Goal: Information Seeking & Learning: Learn about a topic

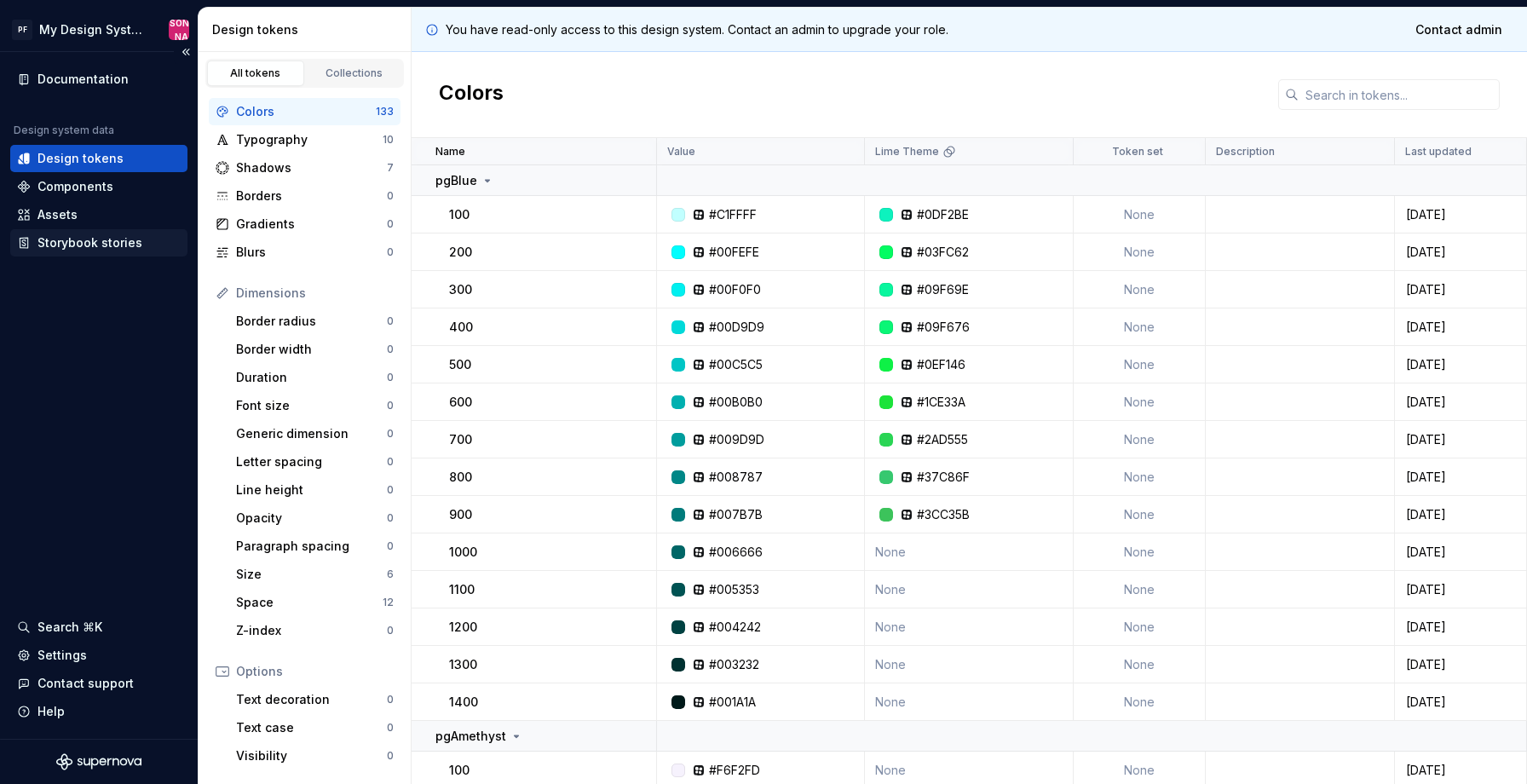
click at [115, 247] on div "Storybook stories" at bounding box center [90, 243] width 105 height 17
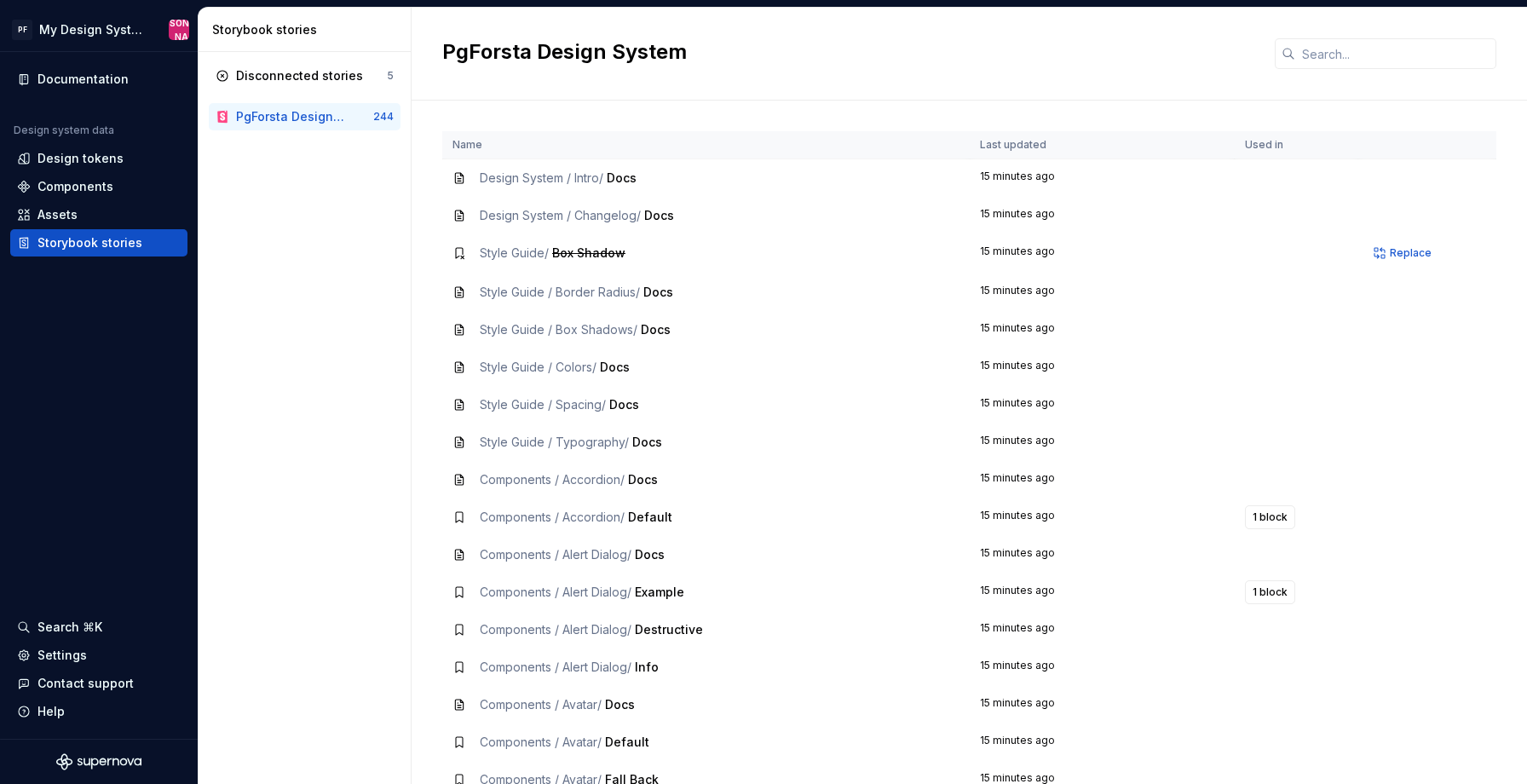
click at [521, 258] on span "Style Guide /" at bounding box center [514, 252] width 69 height 14
click at [548, 179] on span "Design System / Intro /" at bounding box center [541, 177] width 123 height 14
click at [631, 179] on span "Docs" at bounding box center [621, 177] width 30 height 14
click at [114, 205] on div "Assets" at bounding box center [99, 214] width 177 height 27
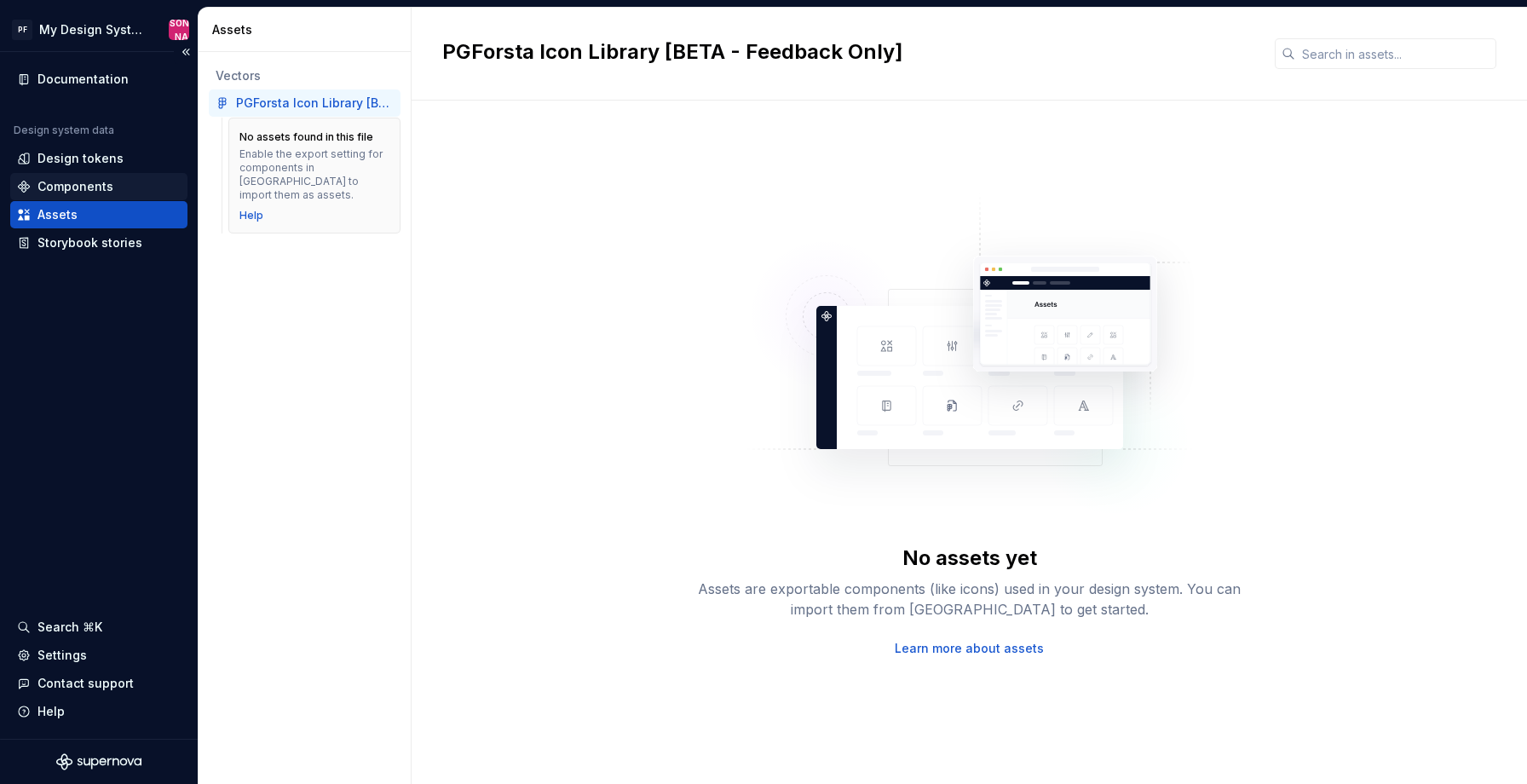
click at [107, 191] on div "Components" at bounding box center [75, 187] width 76 height 17
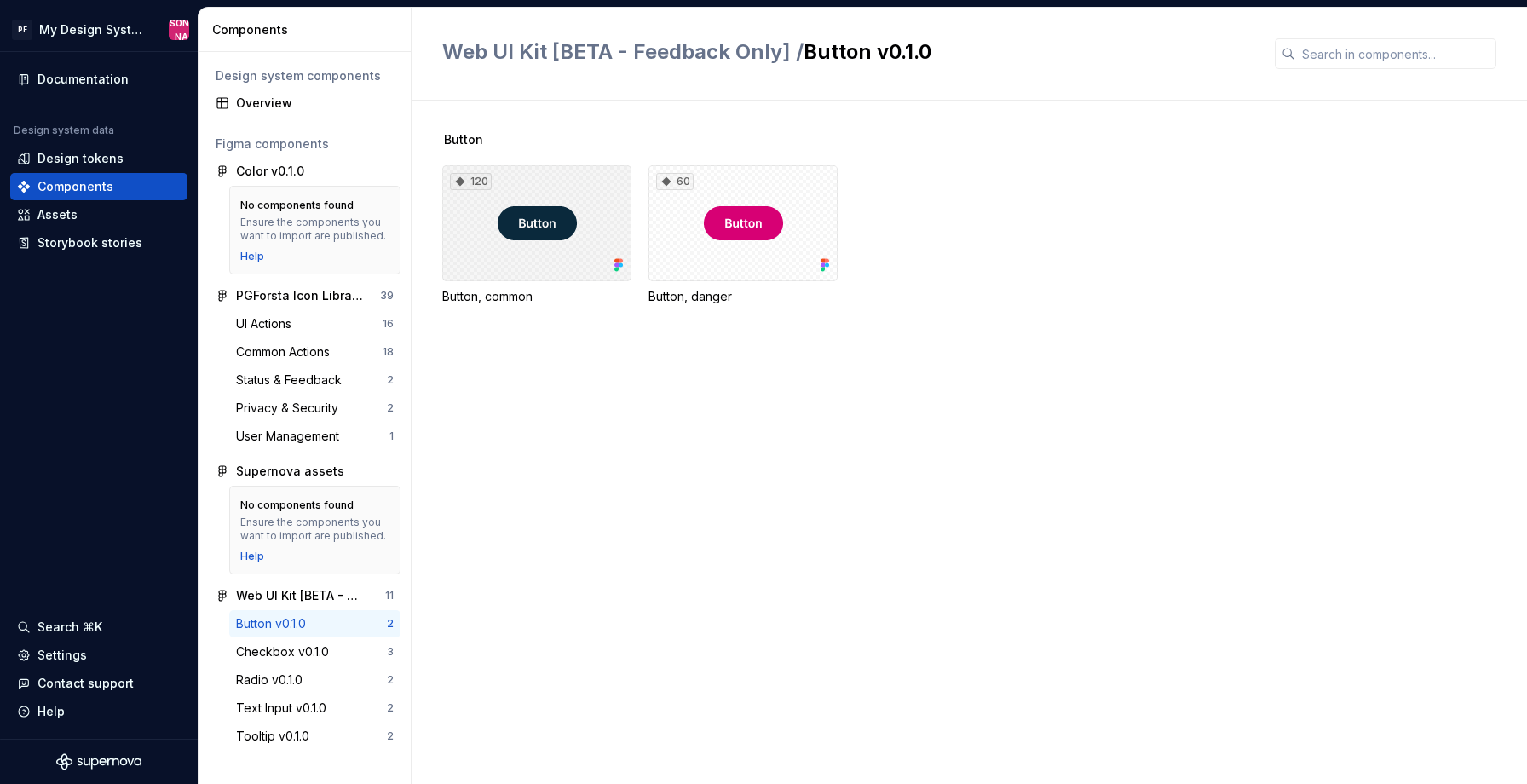
click at [553, 223] on div "120" at bounding box center [536, 223] width 189 height 116
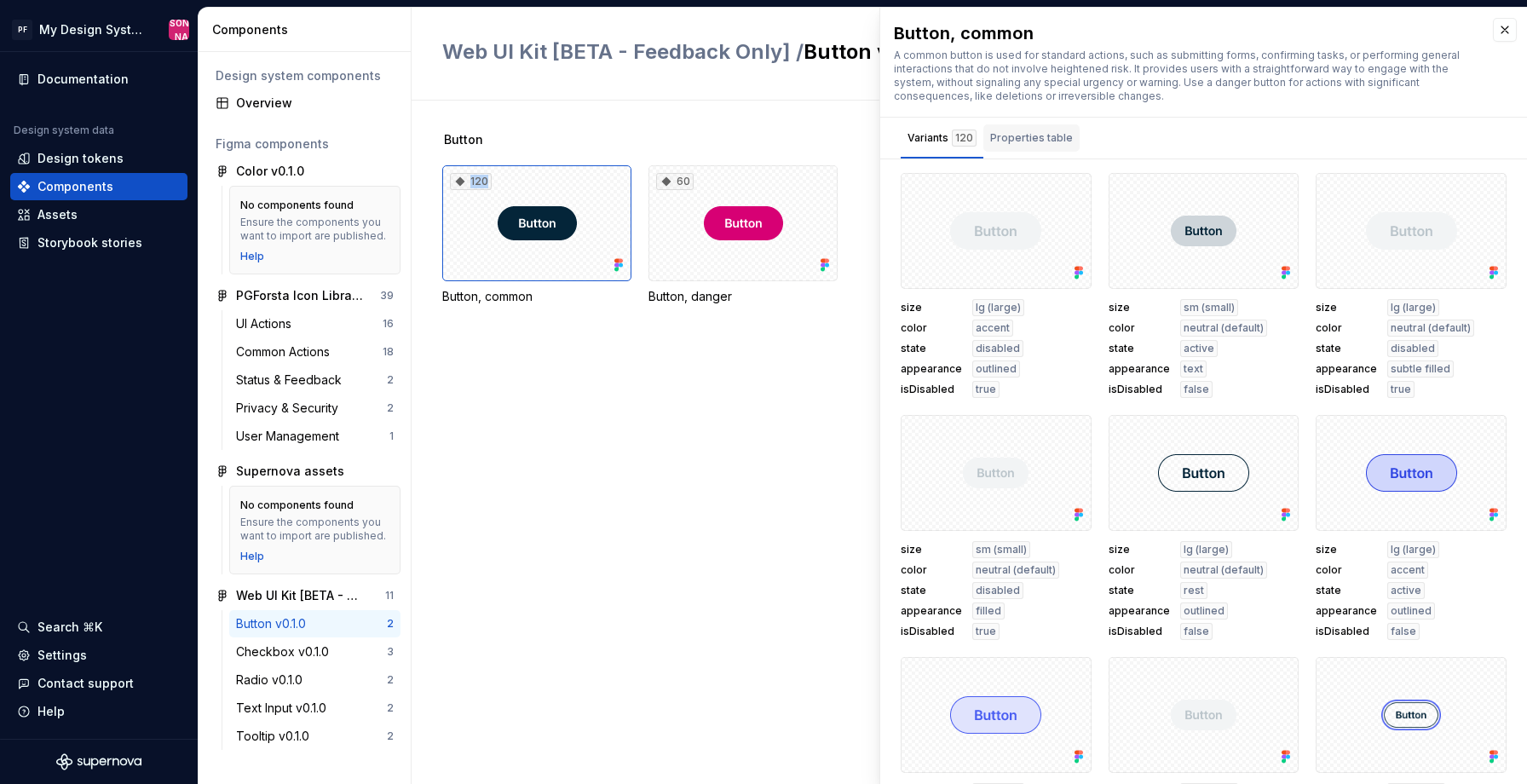
click at [1025, 140] on div "Properties table" at bounding box center [1031, 138] width 83 height 17
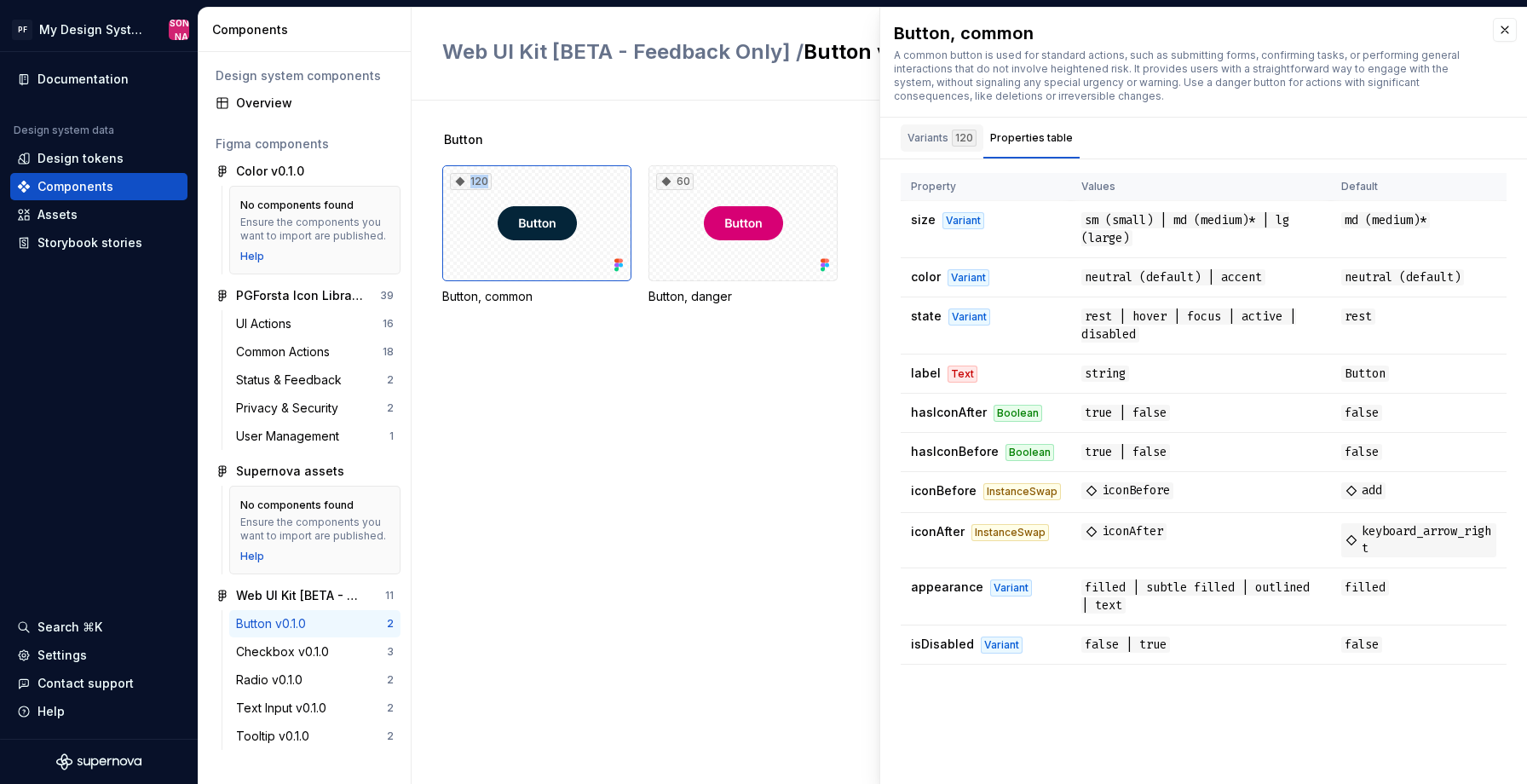
click at [927, 135] on div "Variants 120" at bounding box center [942, 138] width 69 height 17
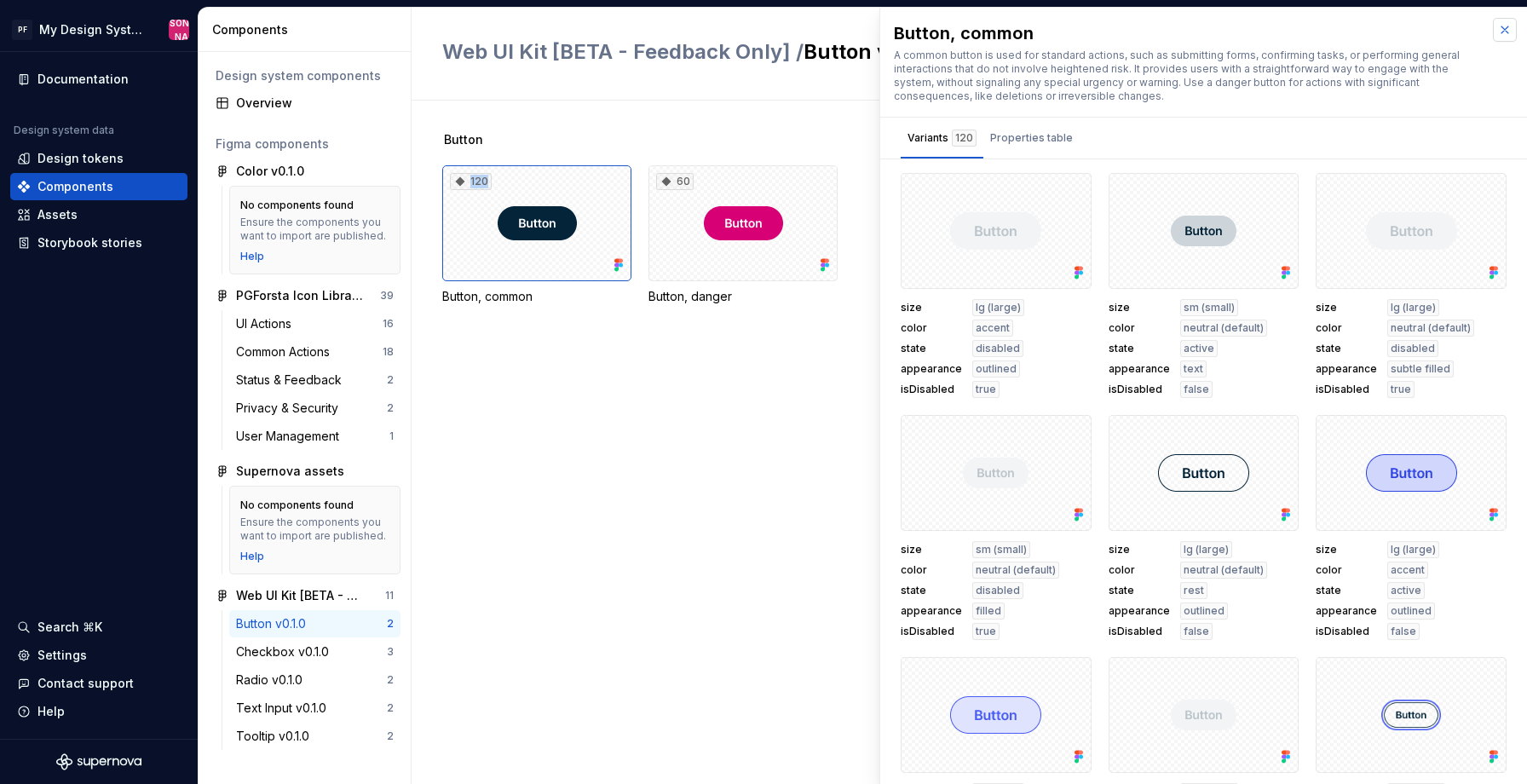
click at [1508, 36] on button "button" at bounding box center [1504, 30] width 24 height 24
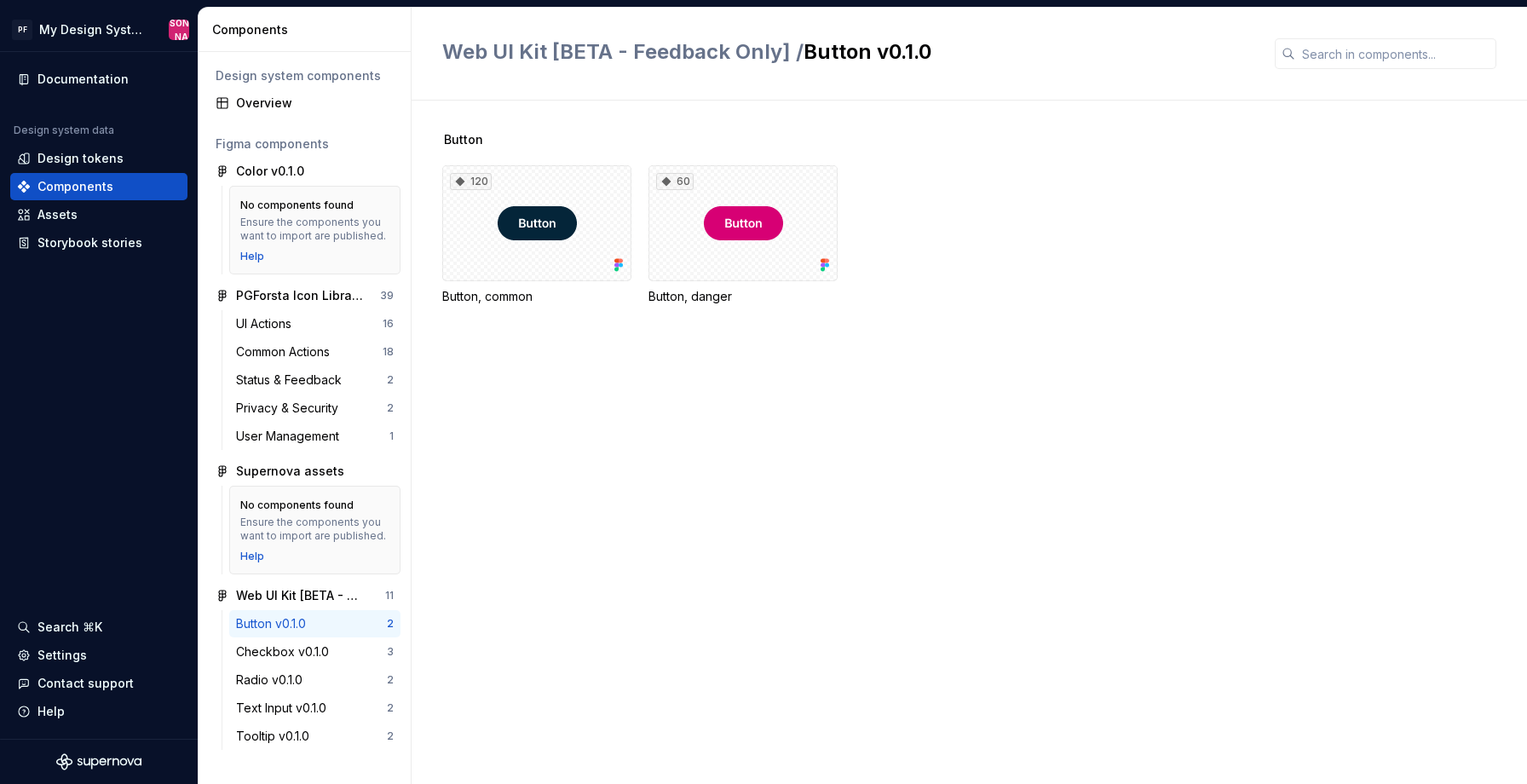
click at [749, 457] on div "Button 120 Button, common 60 Button, danger" at bounding box center [984, 442] width 1084 height 683
click at [572, 558] on div "Button 120 Button, common 60 Button, danger" at bounding box center [984, 442] width 1084 height 683
click at [742, 600] on div "Button 120 Button, common 60 Button, danger" at bounding box center [984, 442] width 1084 height 683
click at [69, 218] on div "Assets" at bounding box center [58, 215] width 41 height 17
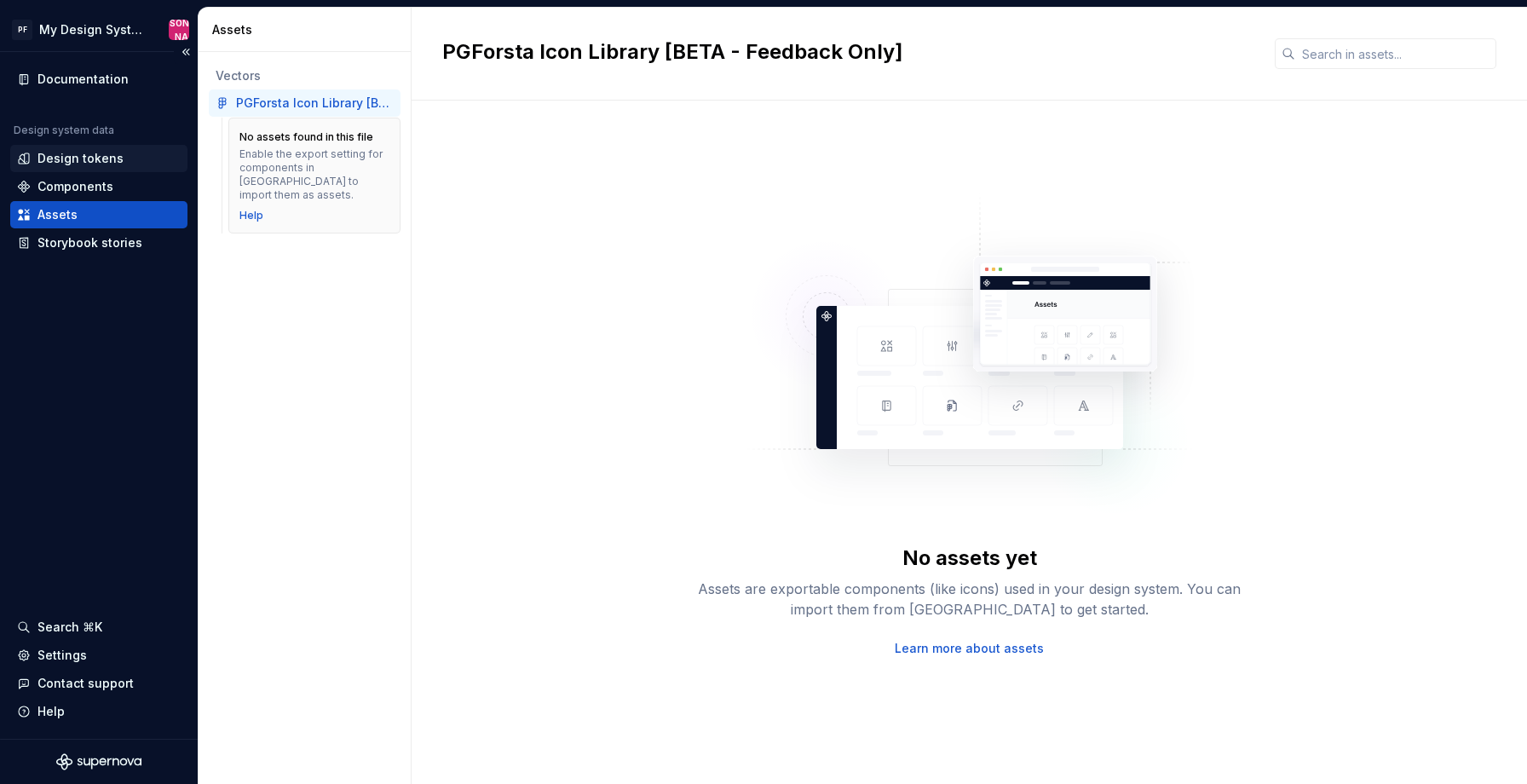
click at [86, 158] on div "Design tokens" at bounding box center [80, 158] width 86 height 17
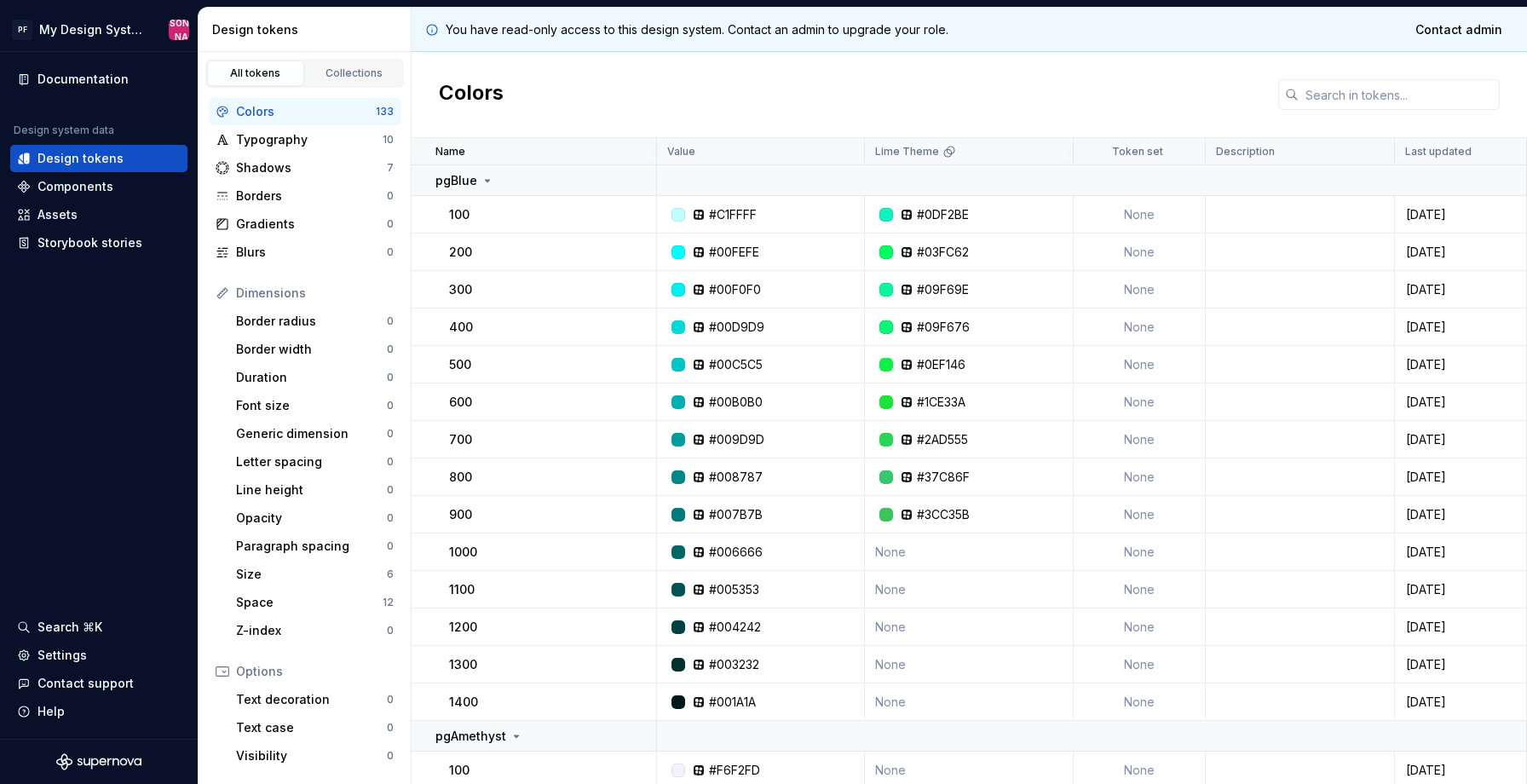
click at [337, 58] on div "All tokens Collections" at bounding box center [305, 69] width 212 height 36
click at [338, 67] on div "Collections" at bounding box center [354, 73] width 85 height 14
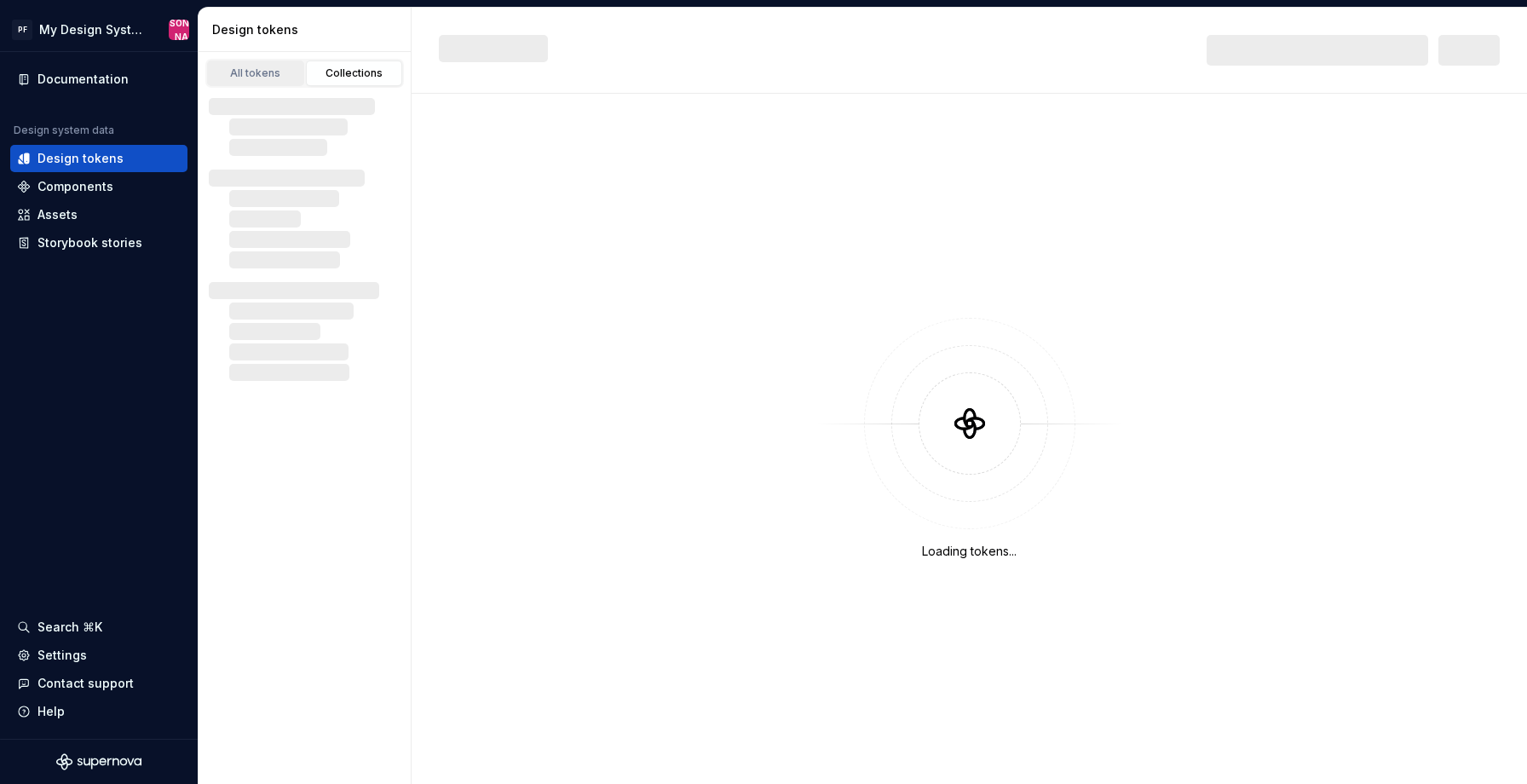
click at [244, 75] on div "All tokens" at bounding box center [256, 73] width 85 height 14
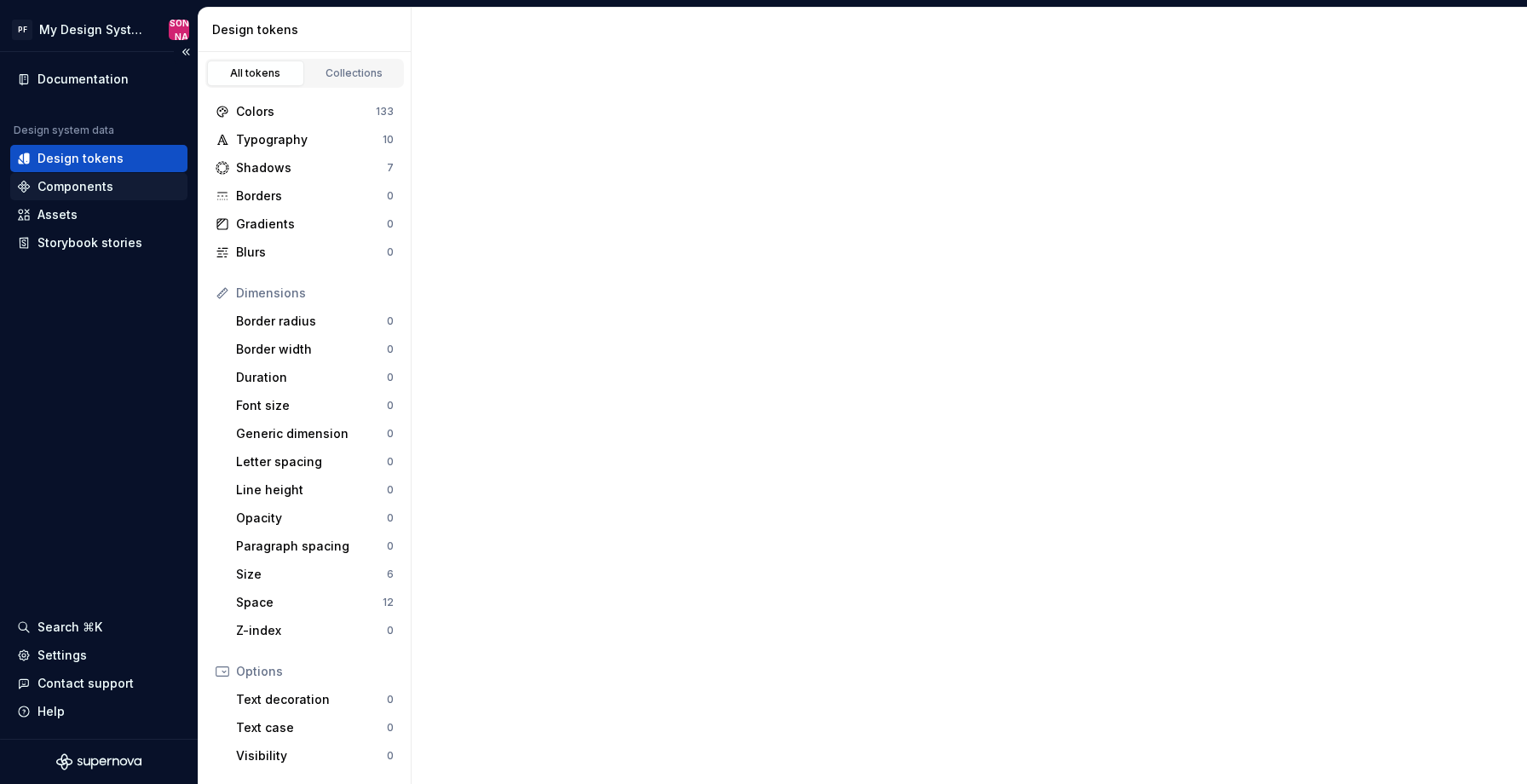
click at [132, 186] on div "Components" at bounding box center [99, 187] width 164 height 17
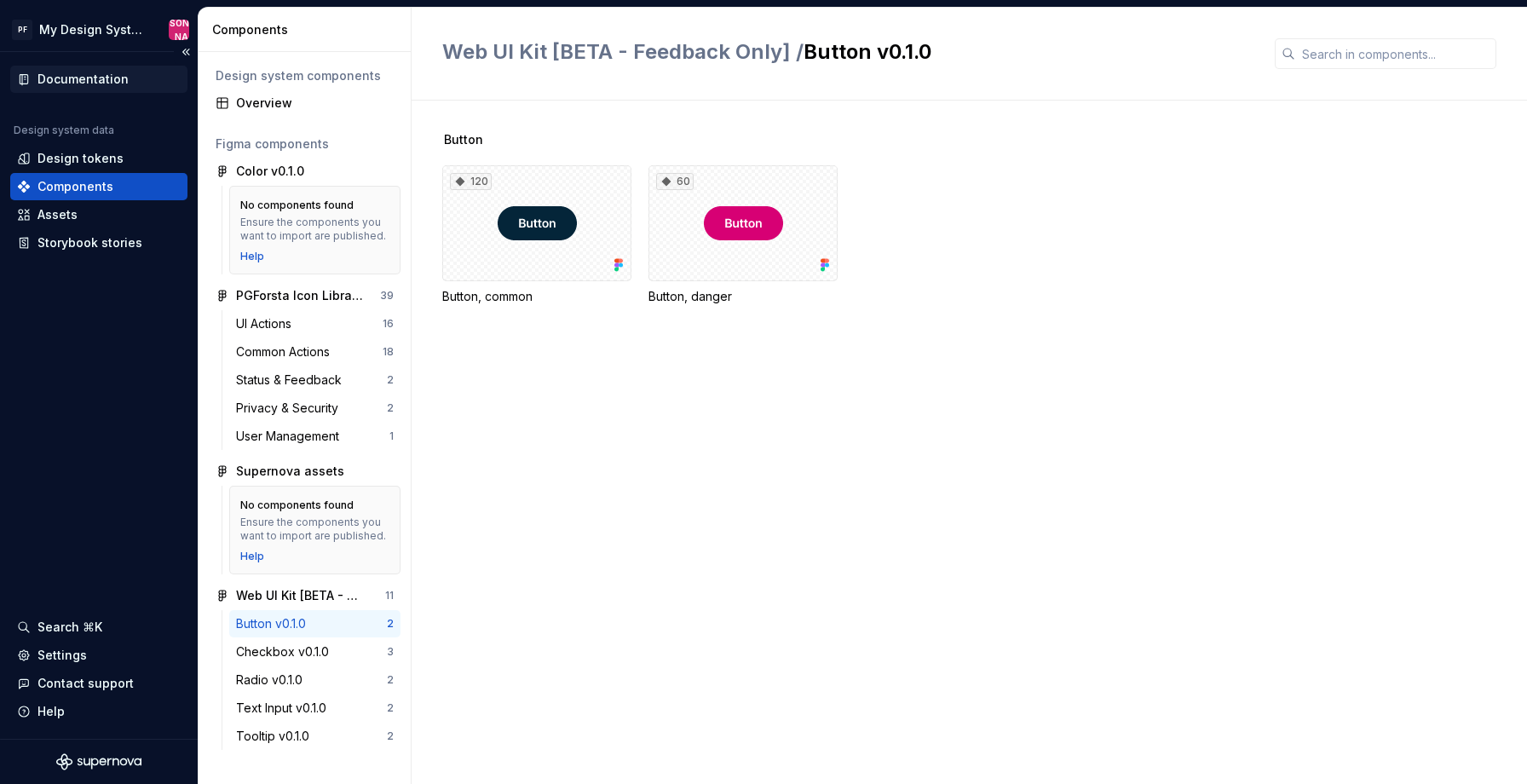
click at [129, 81] on div "Documentation" at bounding box center [99, 79] width 164 height 17
click at [60, 241] on div "Storybook stories" at bounding box center [90, 243] width 105 height 17
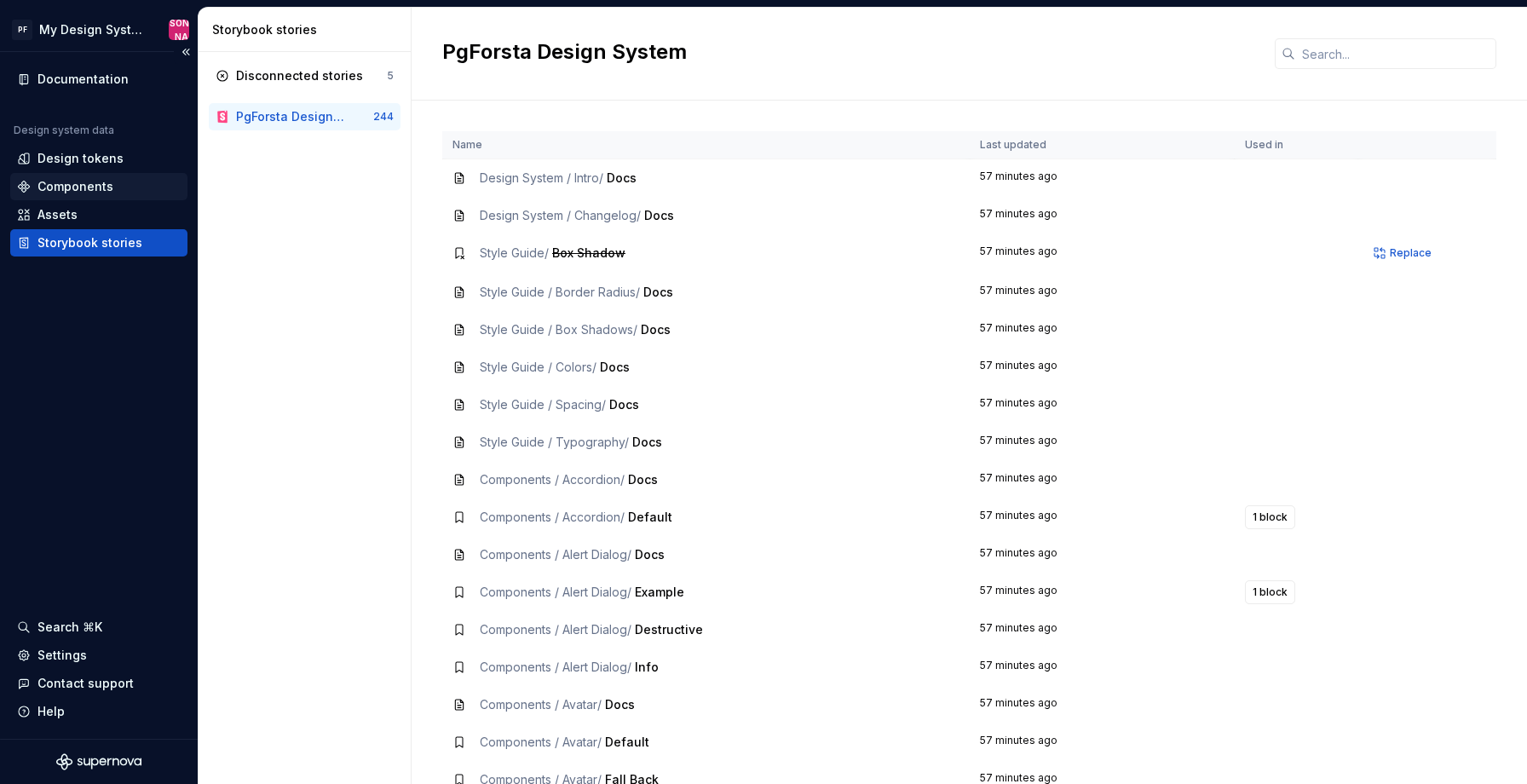
click at [92, 184] on div "Components" at bounding box center [75, 187] width 76 height 17
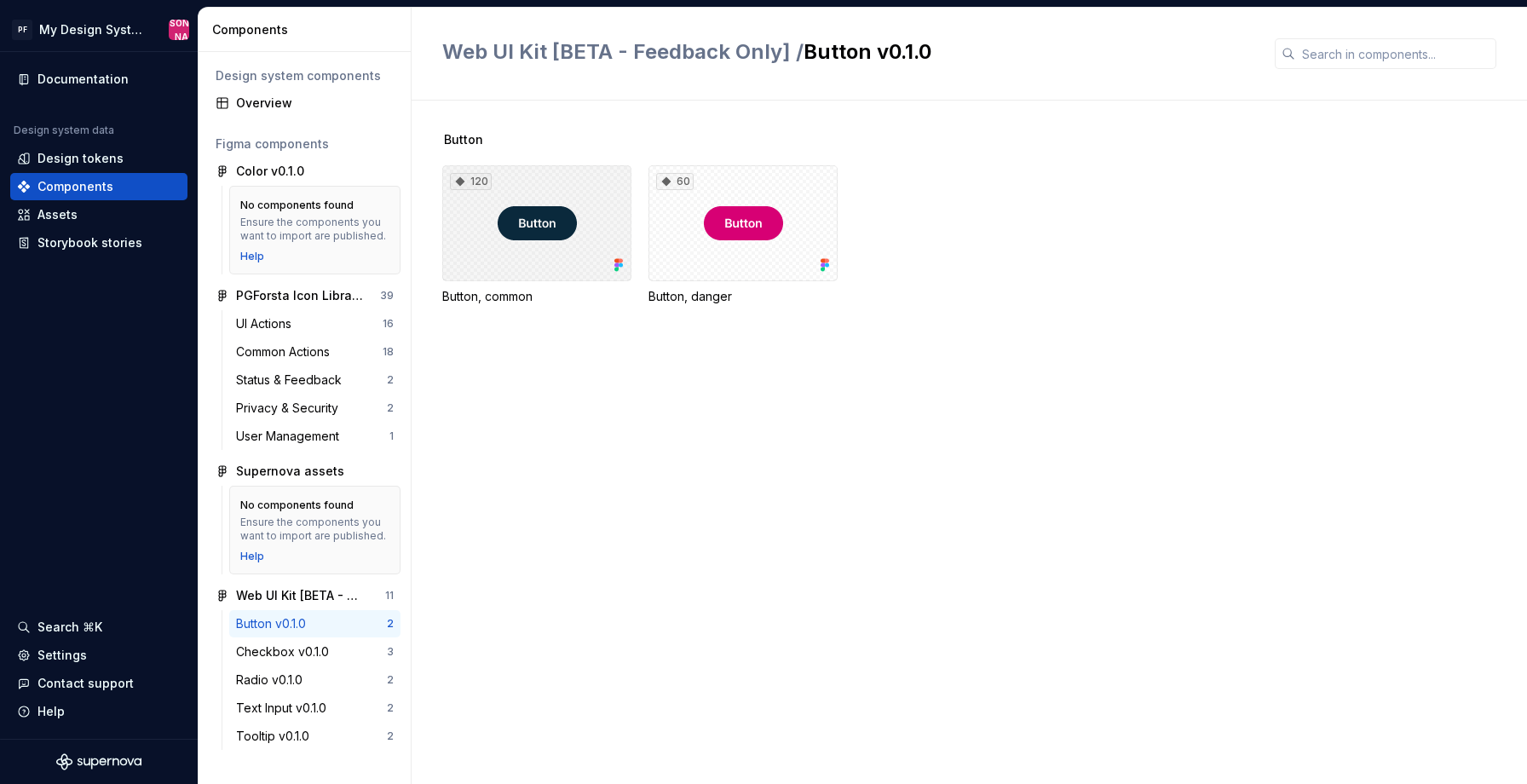
click at [510, 244] on div "120" at bounding box center [536, 223] width 189 height 116
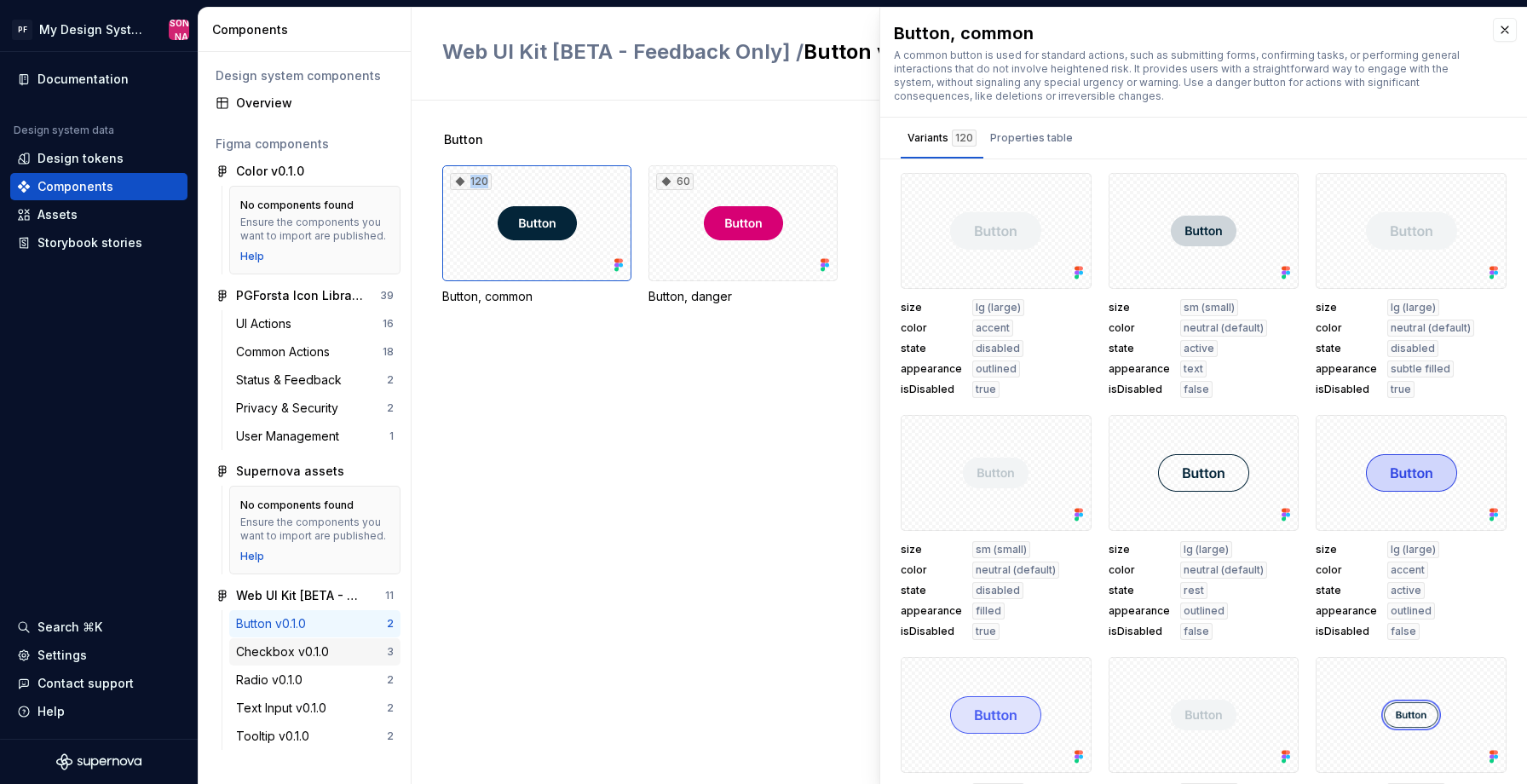
click at [310, 650] on div "Checkbox v0.1.0" at bounding box center [286, 652] width 99 height 17
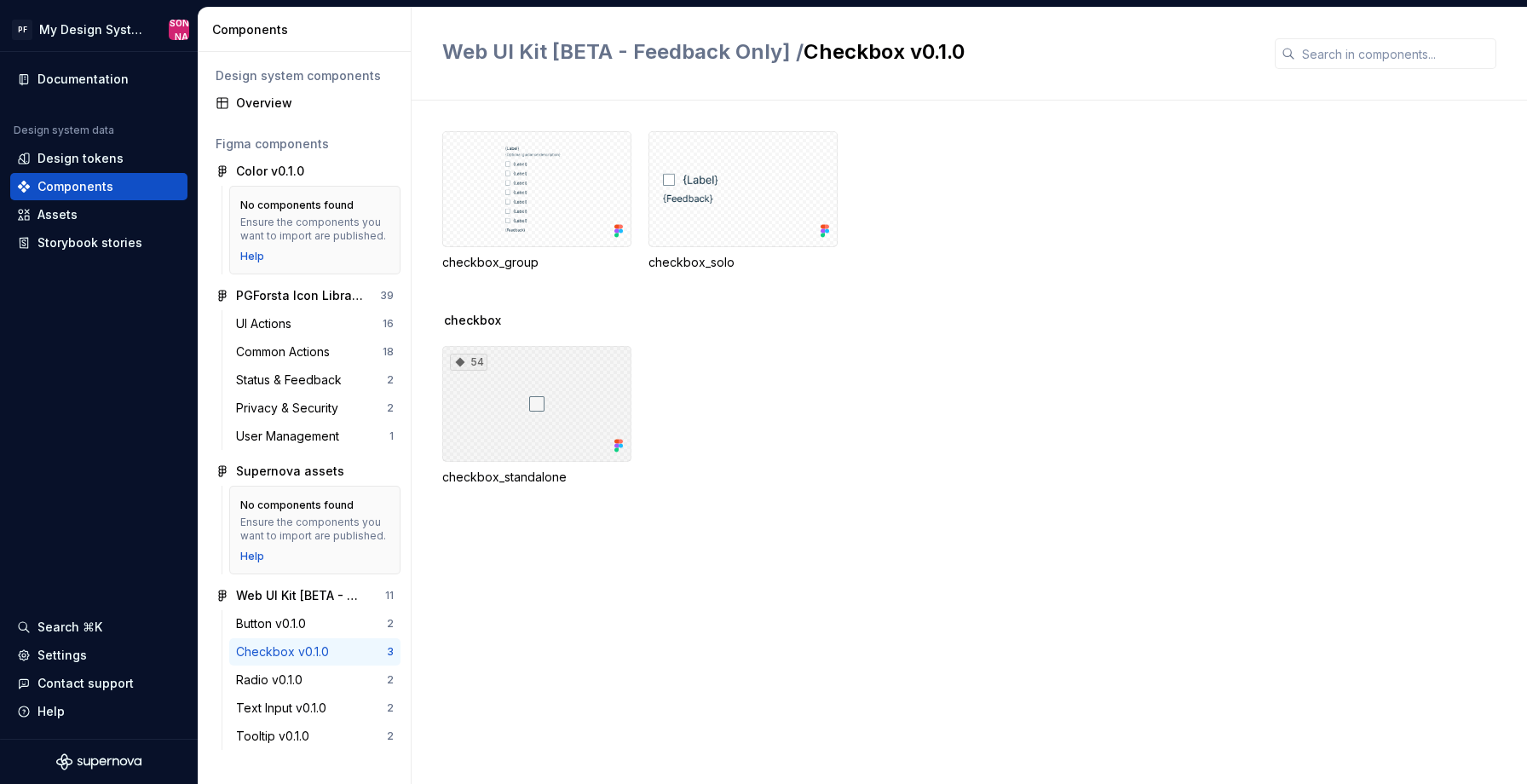
click at [585, 377] on div "54" at bounding box center [536, 404] width 189 height 116
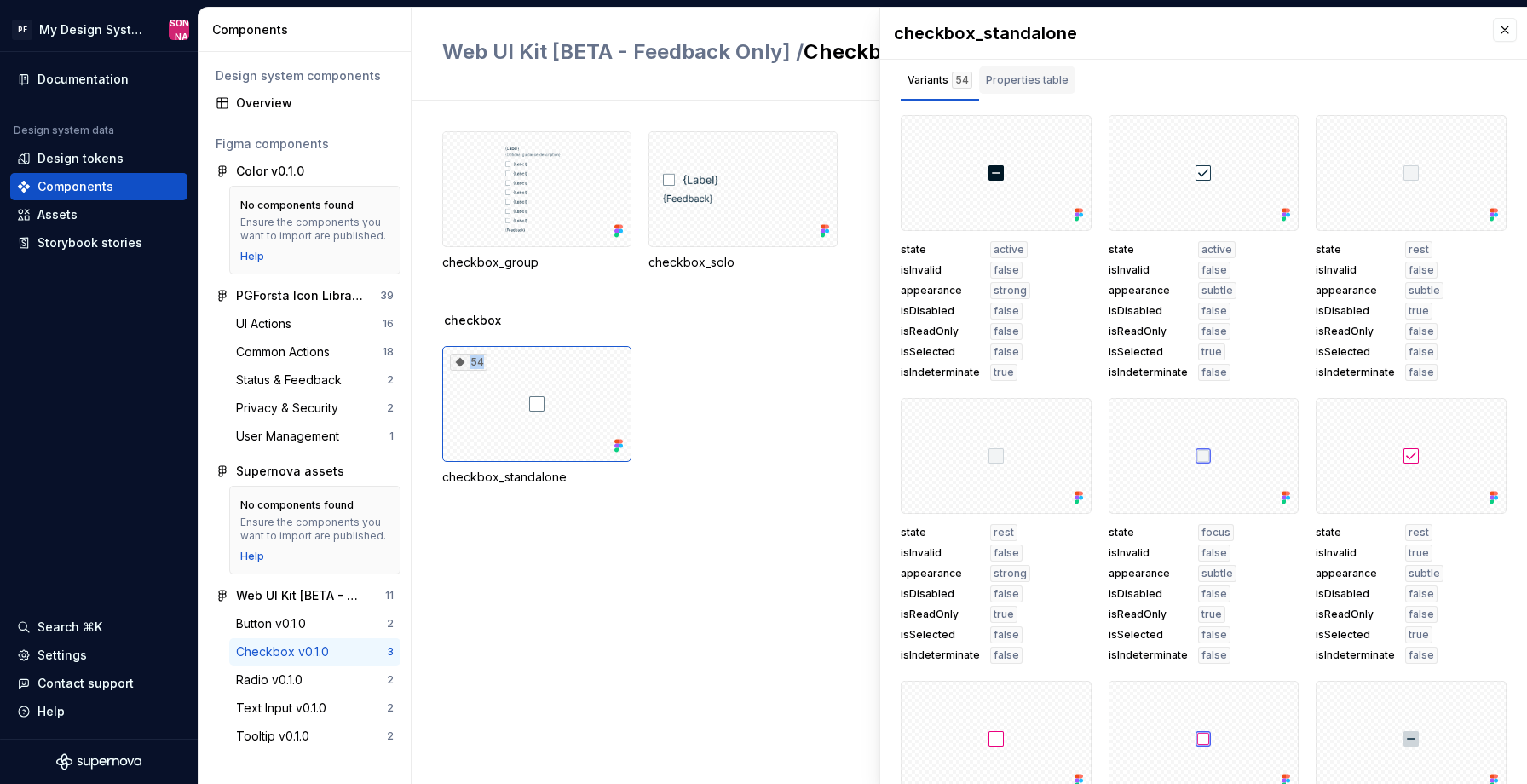
click at [1028, 88] on div "Properties table" at bounding box center [1027, 80] width 83 height 17
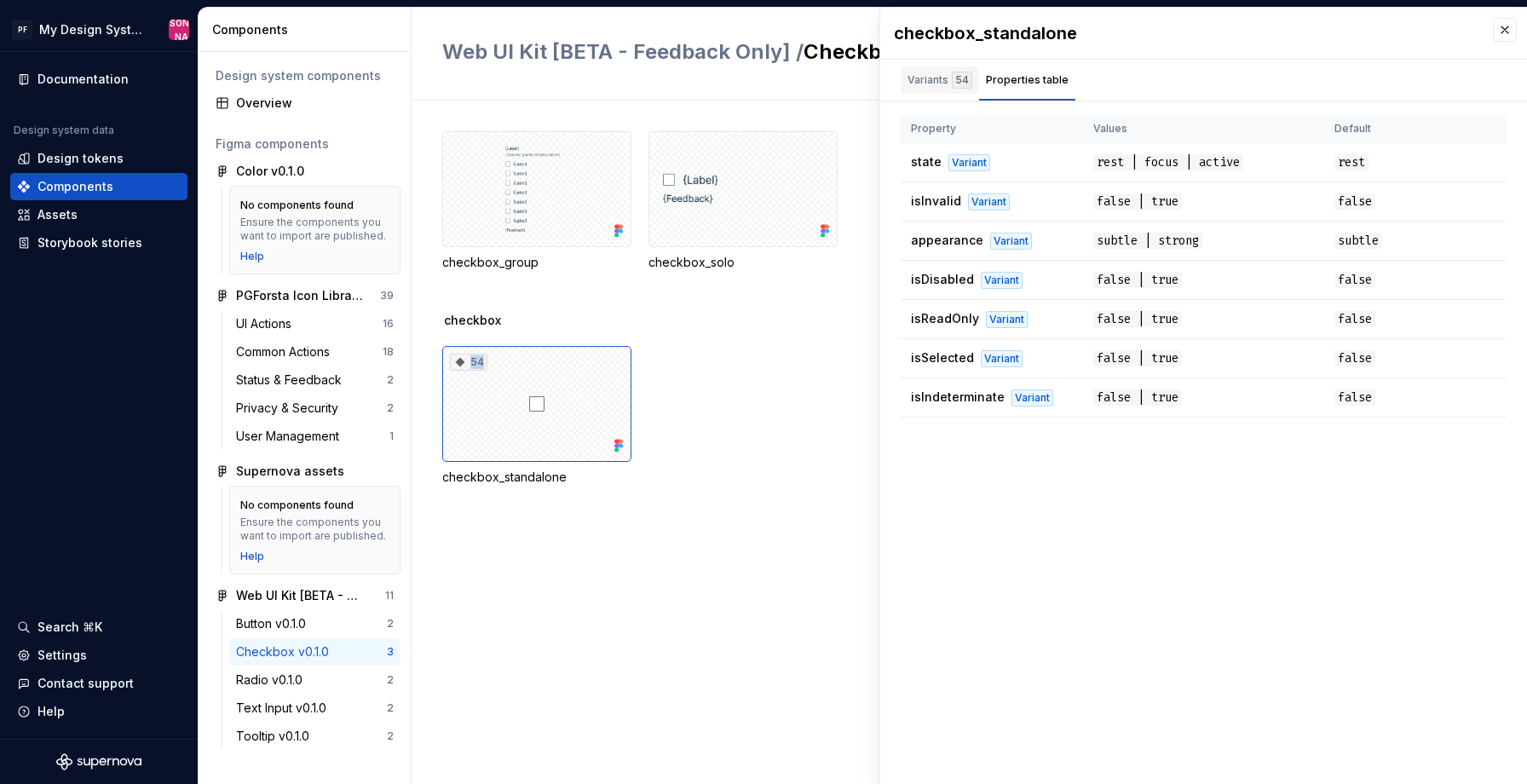
click at [929, 82] on div "Variants 54" at bounding box center [940, 80] width 65 height 17
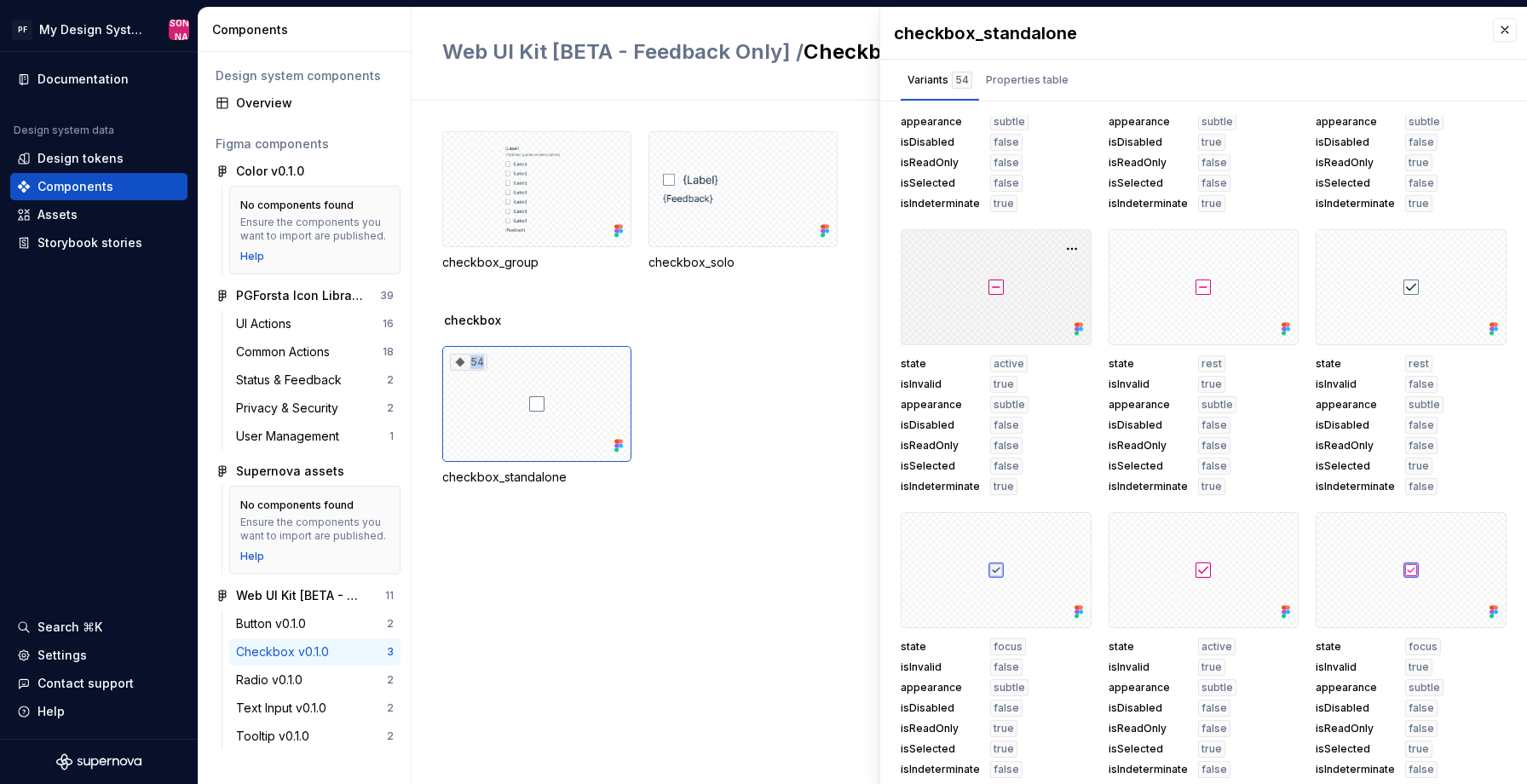
scroll to position [8, 0]
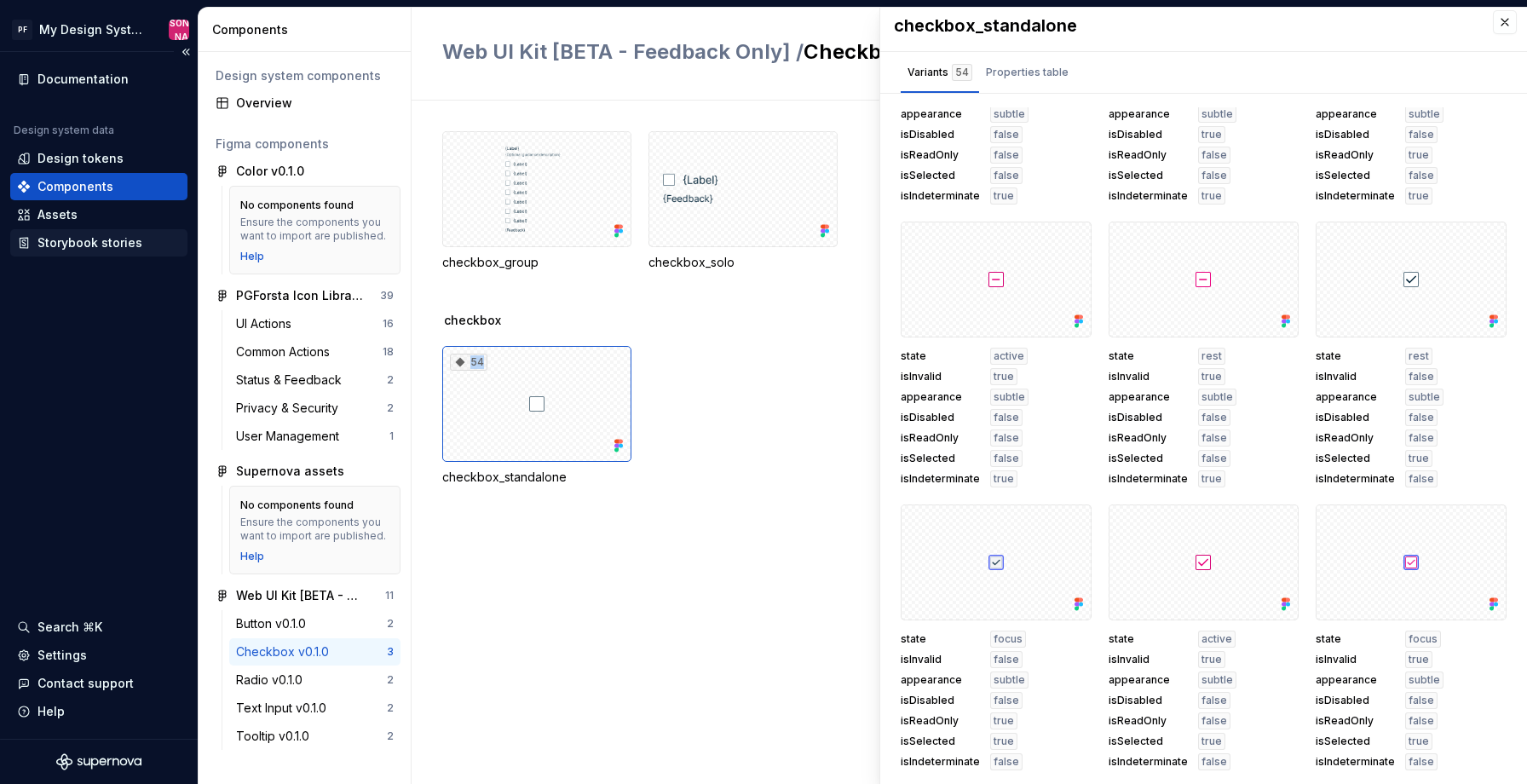
click at [104, 244] on div "Storybook stories" at bounding box center [90, 243] width 105 height 17
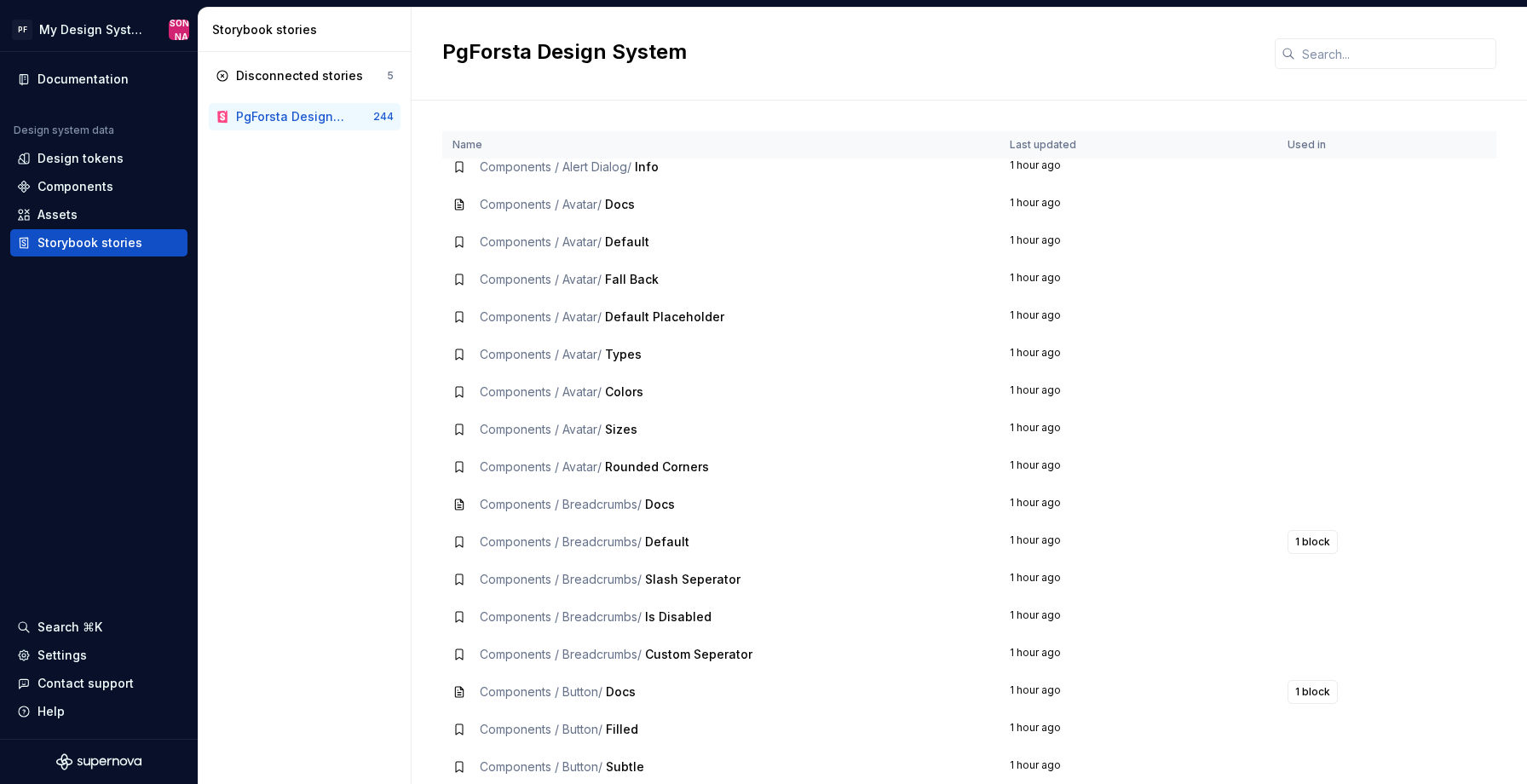
scroll to position [560, 0]
